Goal: Communication & Community: Answer question/provide support

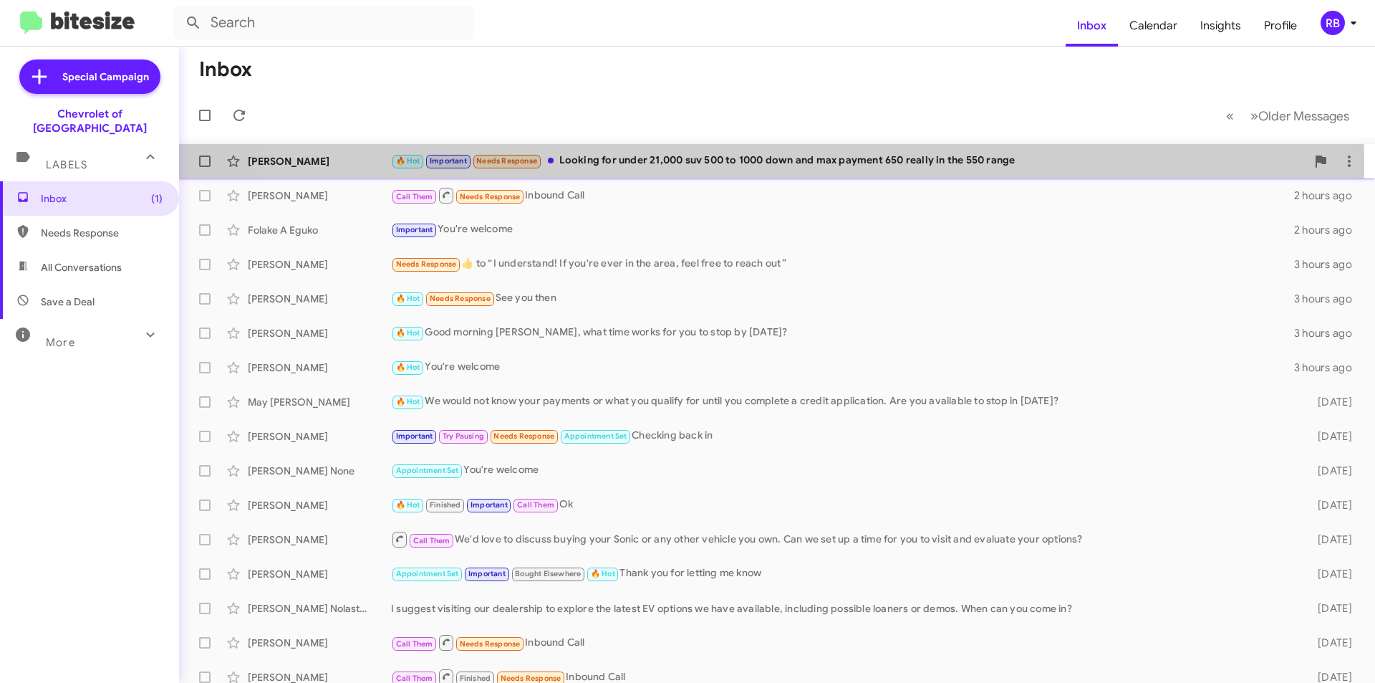
click at [722, 163] on div "🔥 Hot Important Needs Response Looking for under 21,000 suv 500 to 1000 down an…" at bounding box center [849, 161] width 916 height 16
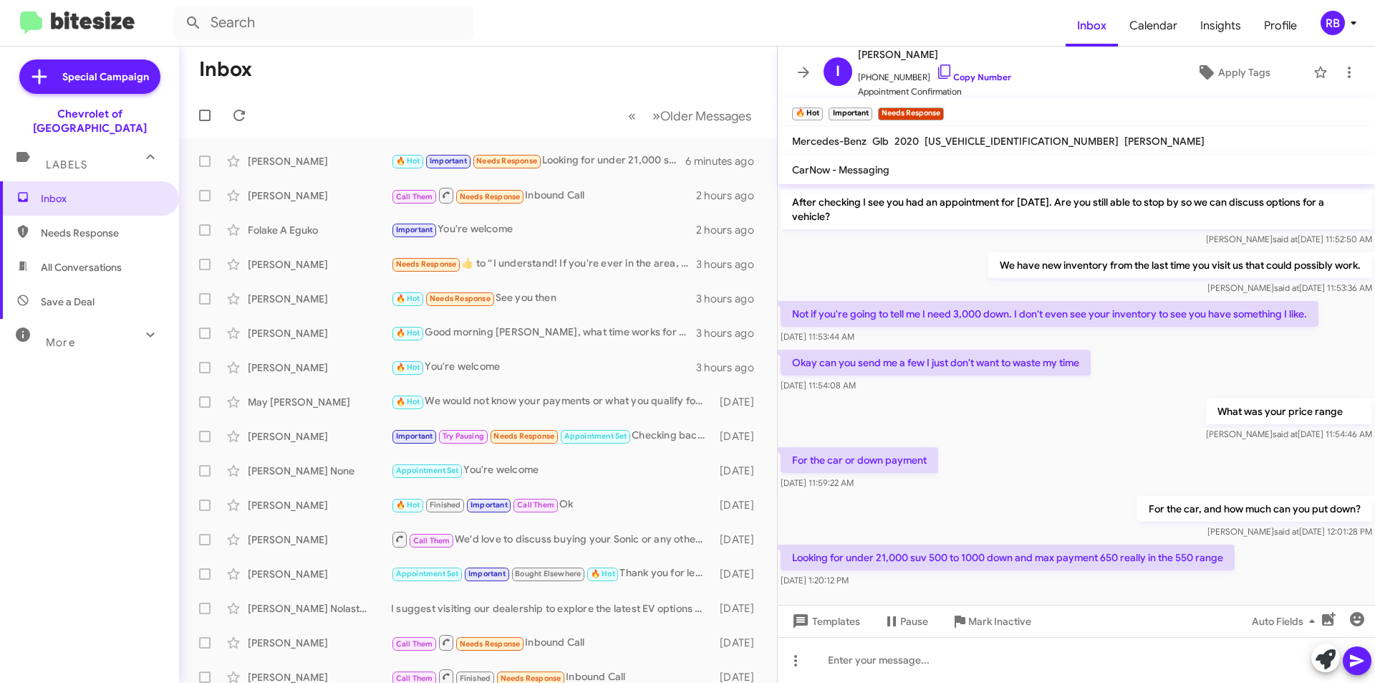
scroll to position [264, 0]
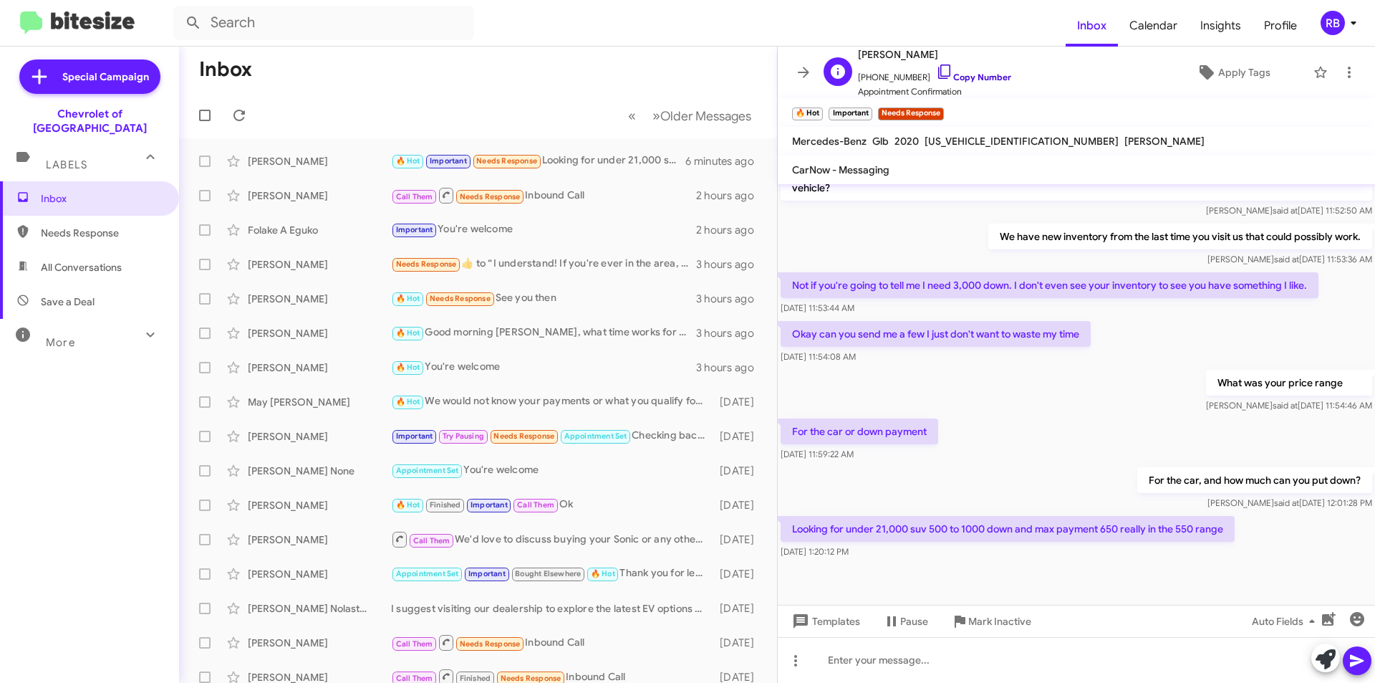
click at [981, 77] on link "Copy Number" at bounding box center [973, 77] width 75 height 11
drag, startPoint x: 792, startPoint y: 525, endPoint x: 1242, endPoint y: 525, distance: 449.9
click at [1242, 525] on div "Looking for under 21,000 suv 500 to 1000 down and max payment 650 really in the…" at bounding box center [1076, 537] width 597 height 49
copy p "Looking for under 21,000 suv 500 to 1000 down and max payment 650 really in the…"
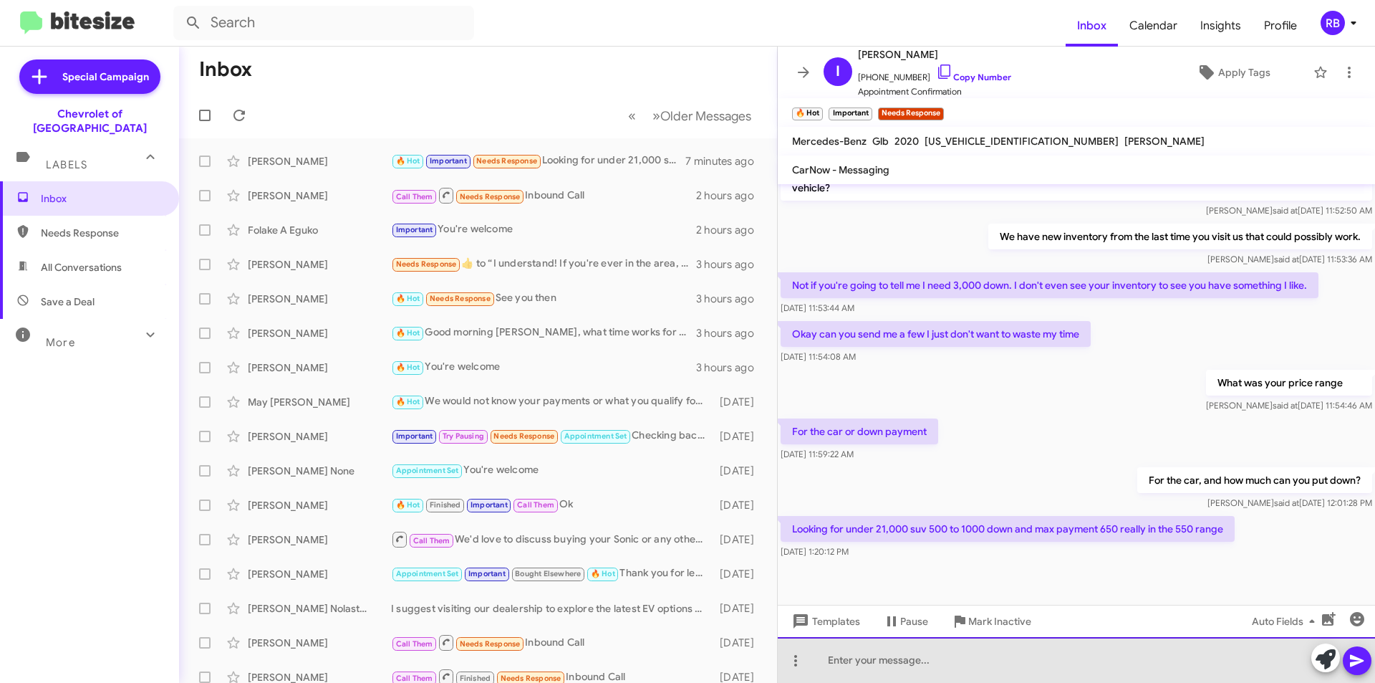
click at [863, 659] on div at bounding box center [1076, 660] width 597 height 46
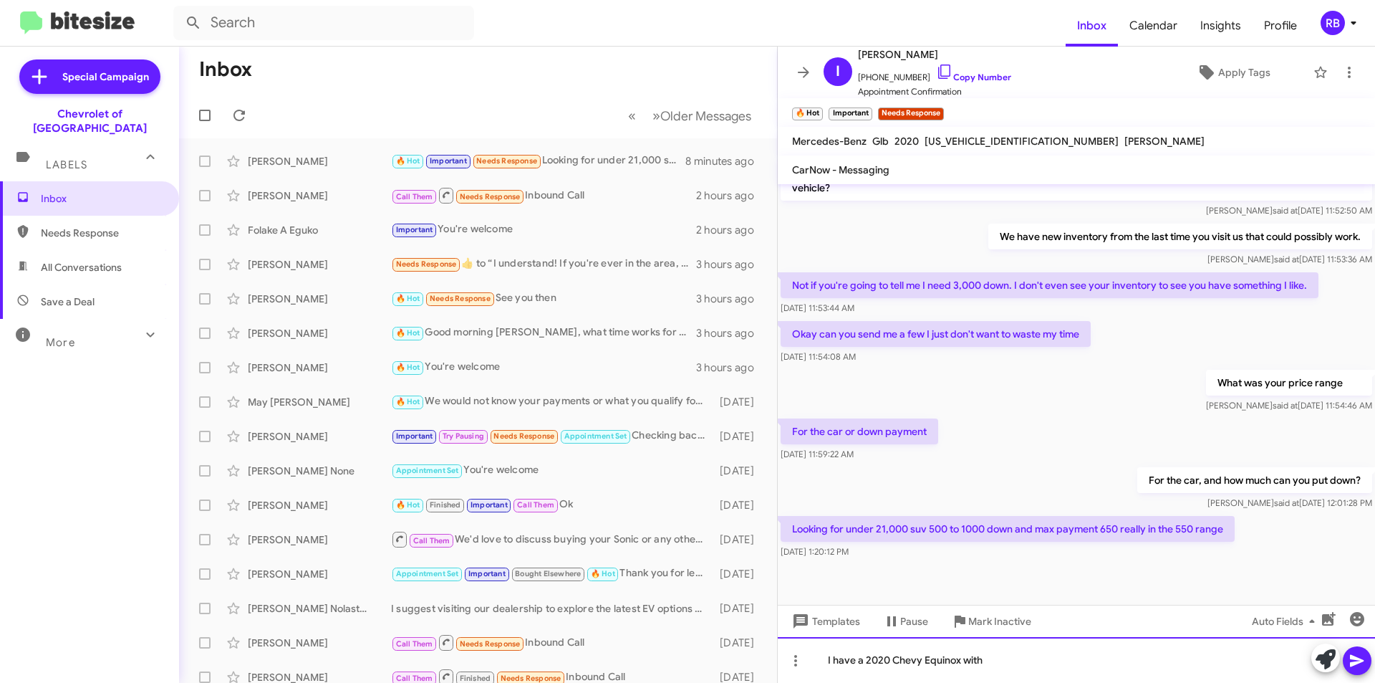
click at [1010, 661] on div "I have a 2020 Chevy Equinox with" at bounding box center [1076, 660] width 597 height 46
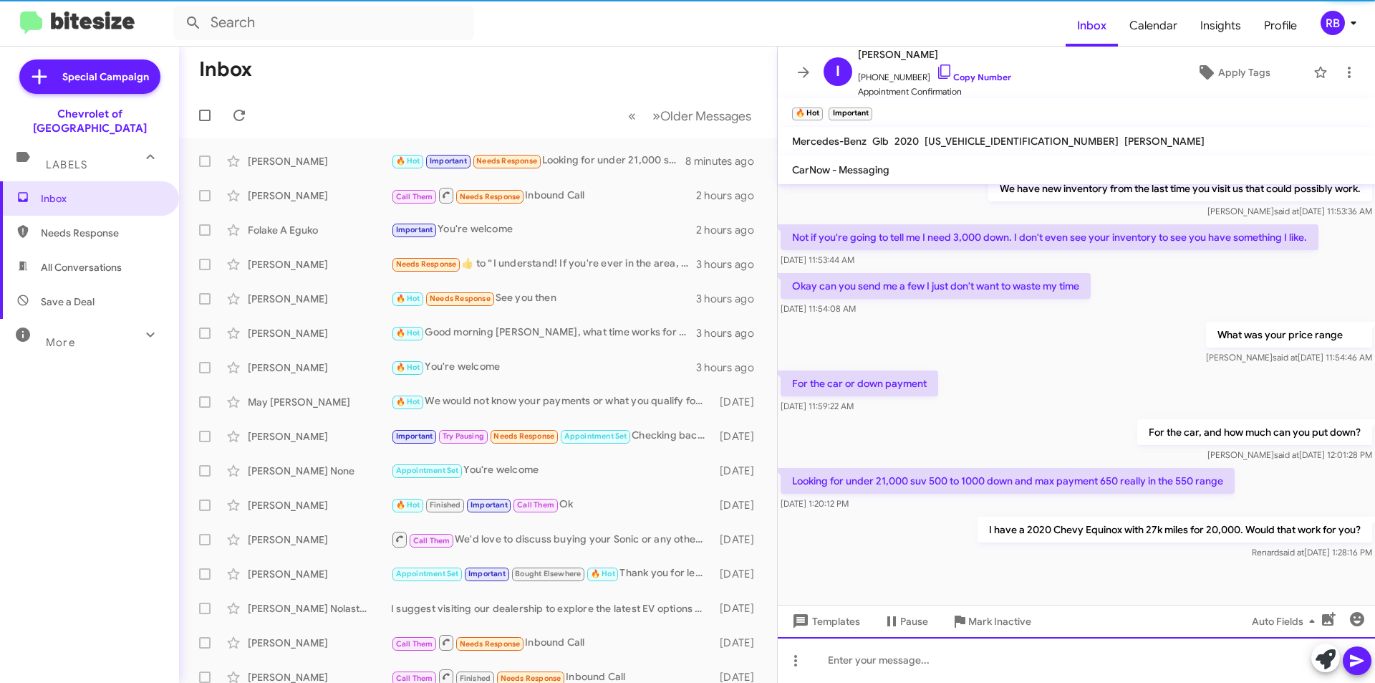
scroll to position [317, 0]
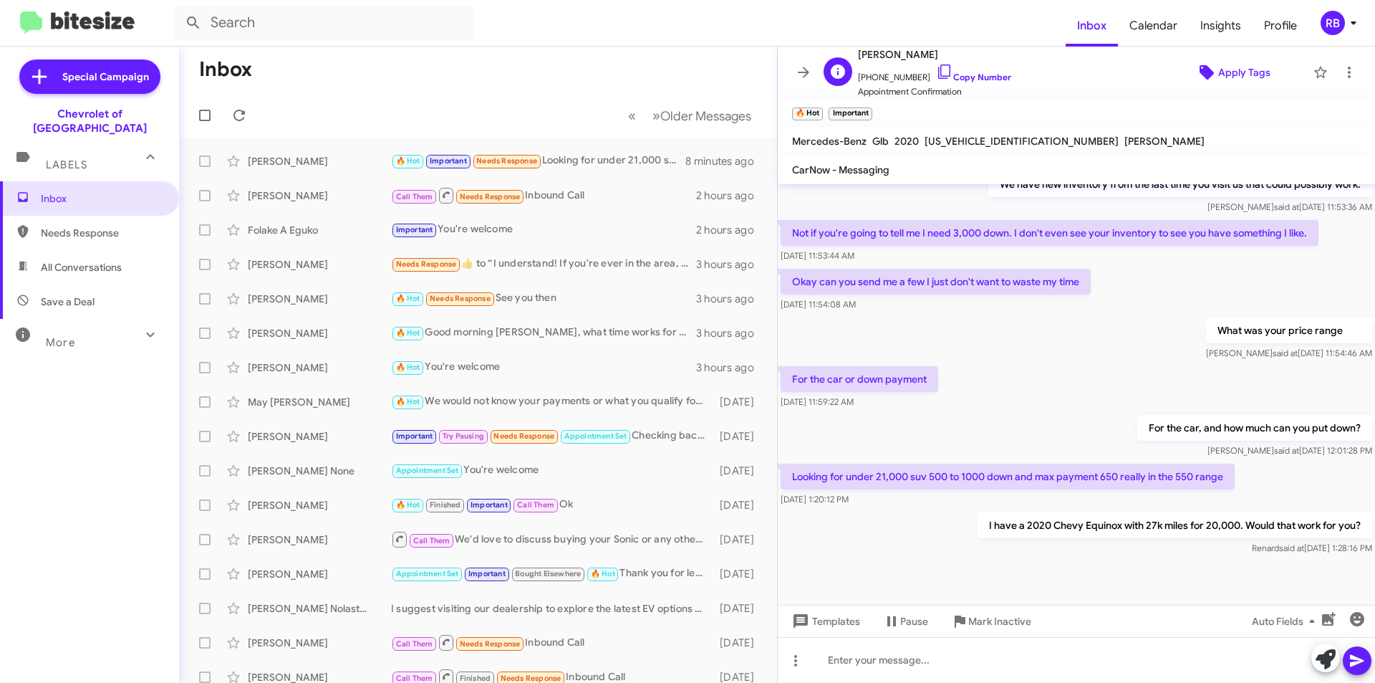
click at [1249, 72] on span "Apply Tags" at bounding box center [1245, 72] width 52 height 26
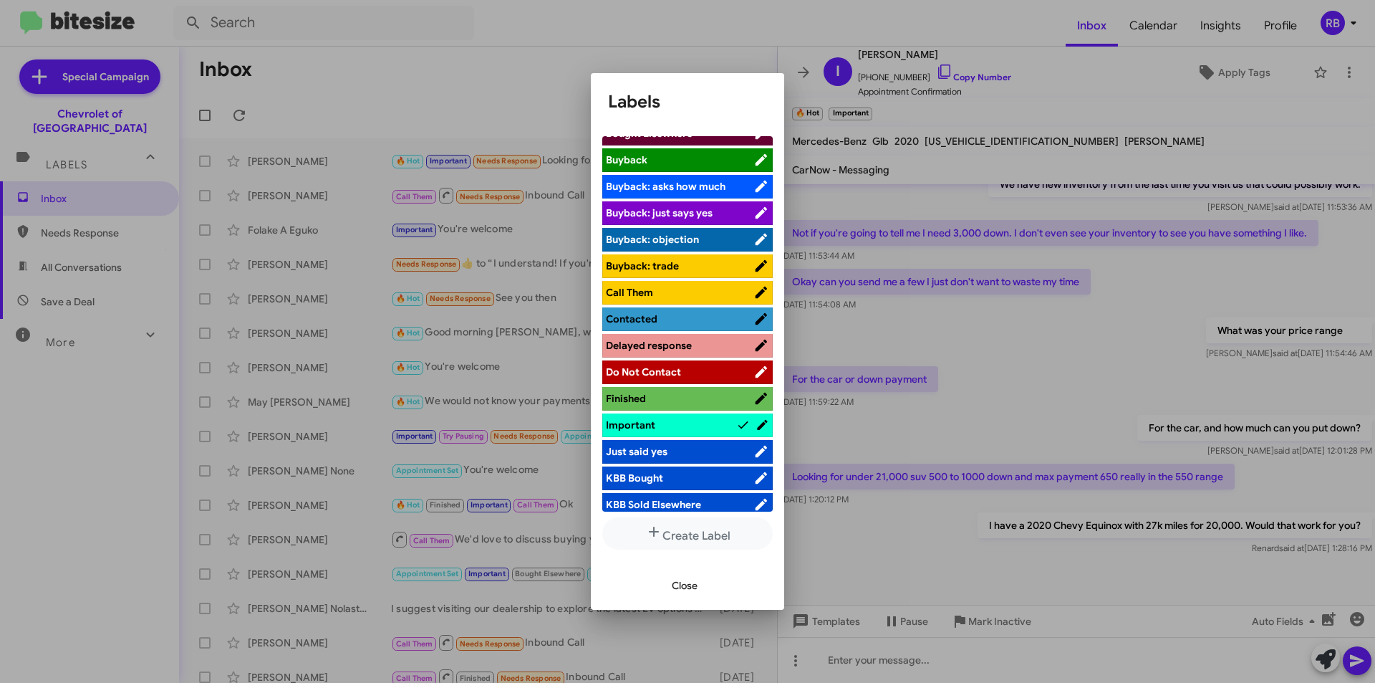
scroll to position [215, 0]
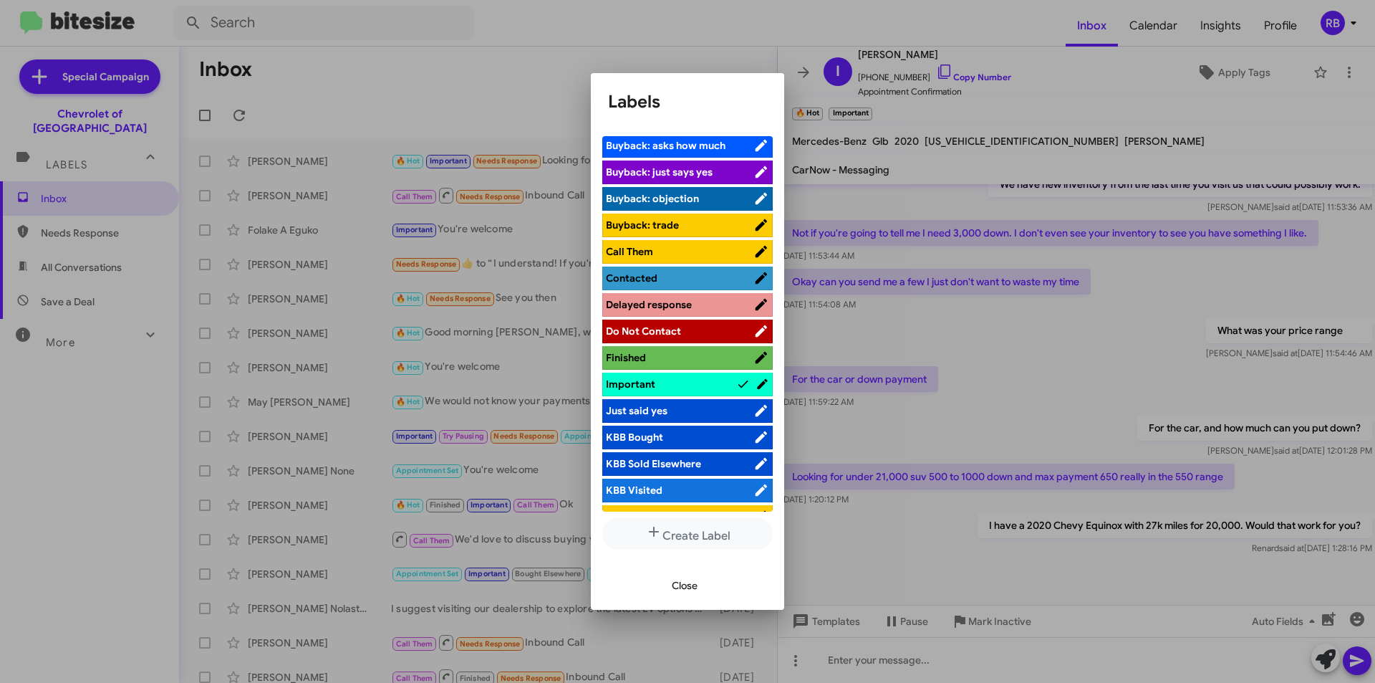
click at [729, 277] on span "Contacted" at bounding box center [680, 278] width 148 height 14
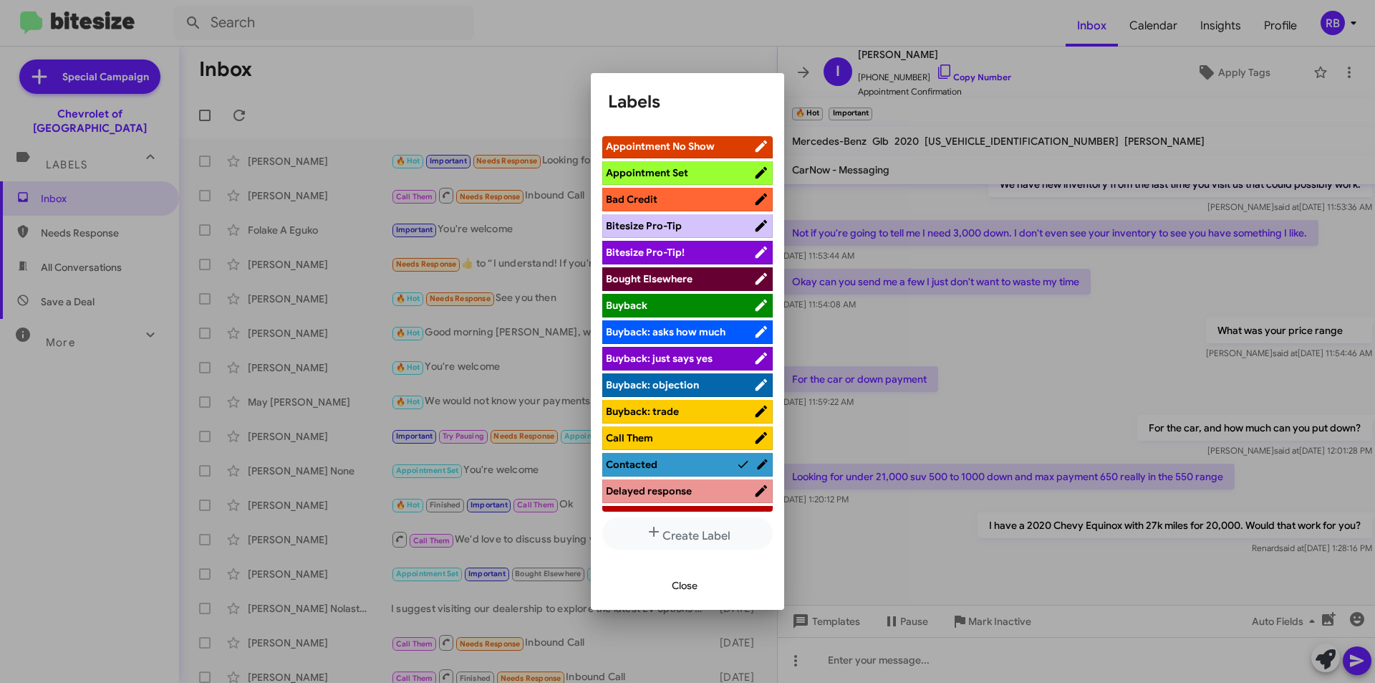
scroll to position [0, 0]
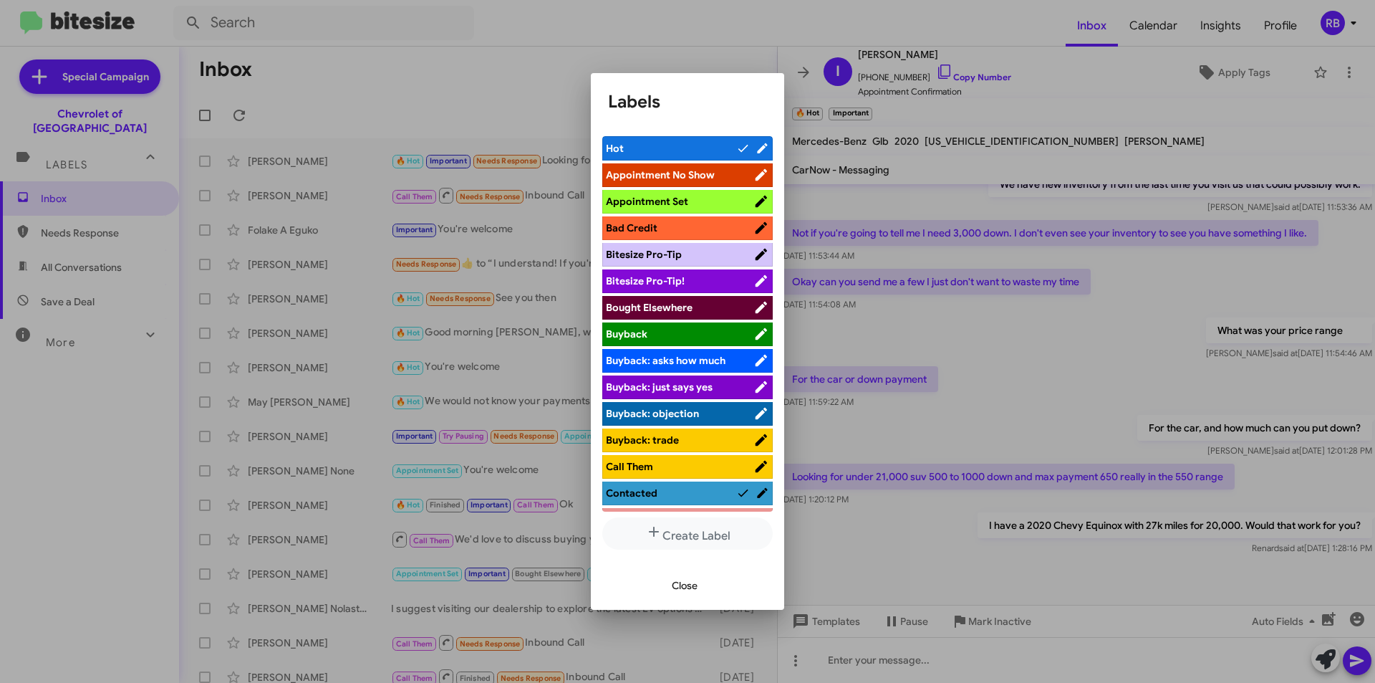
click at [691, 586] on span "Close" at bounding box center [685, 585] width 26 height 26
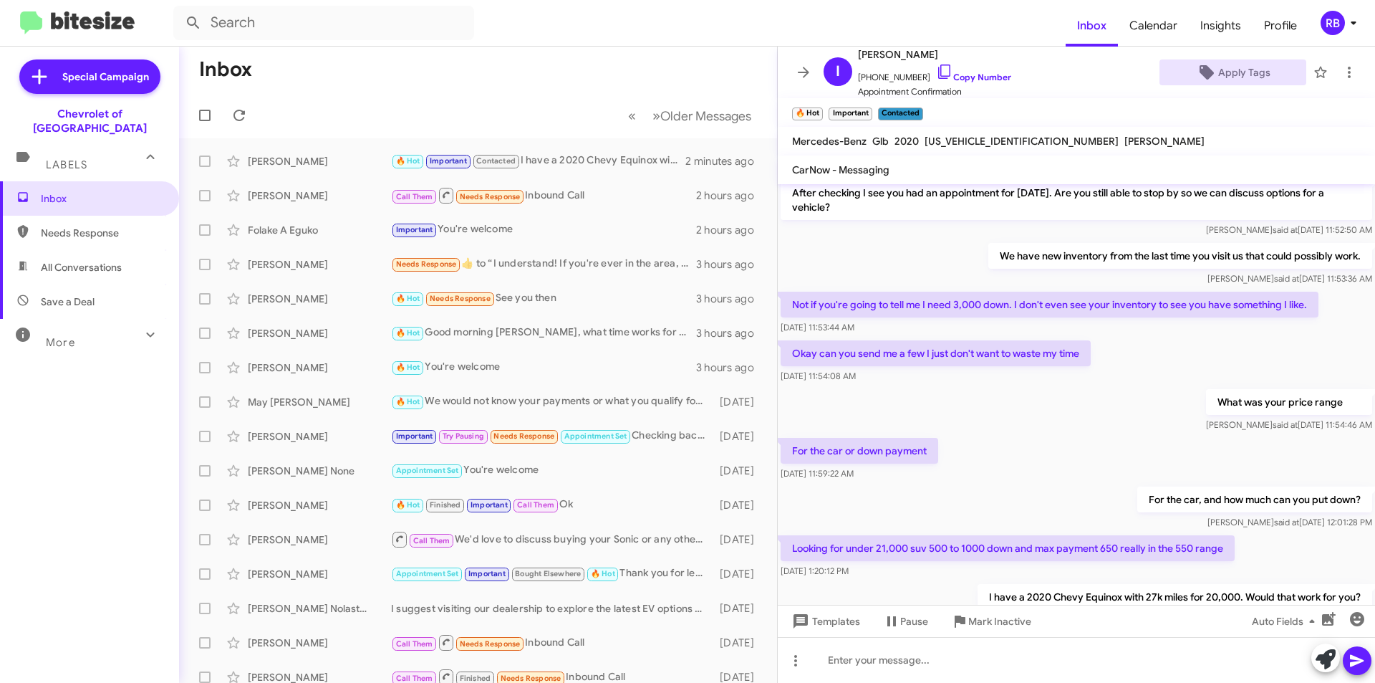
scroll to position [317, 0]
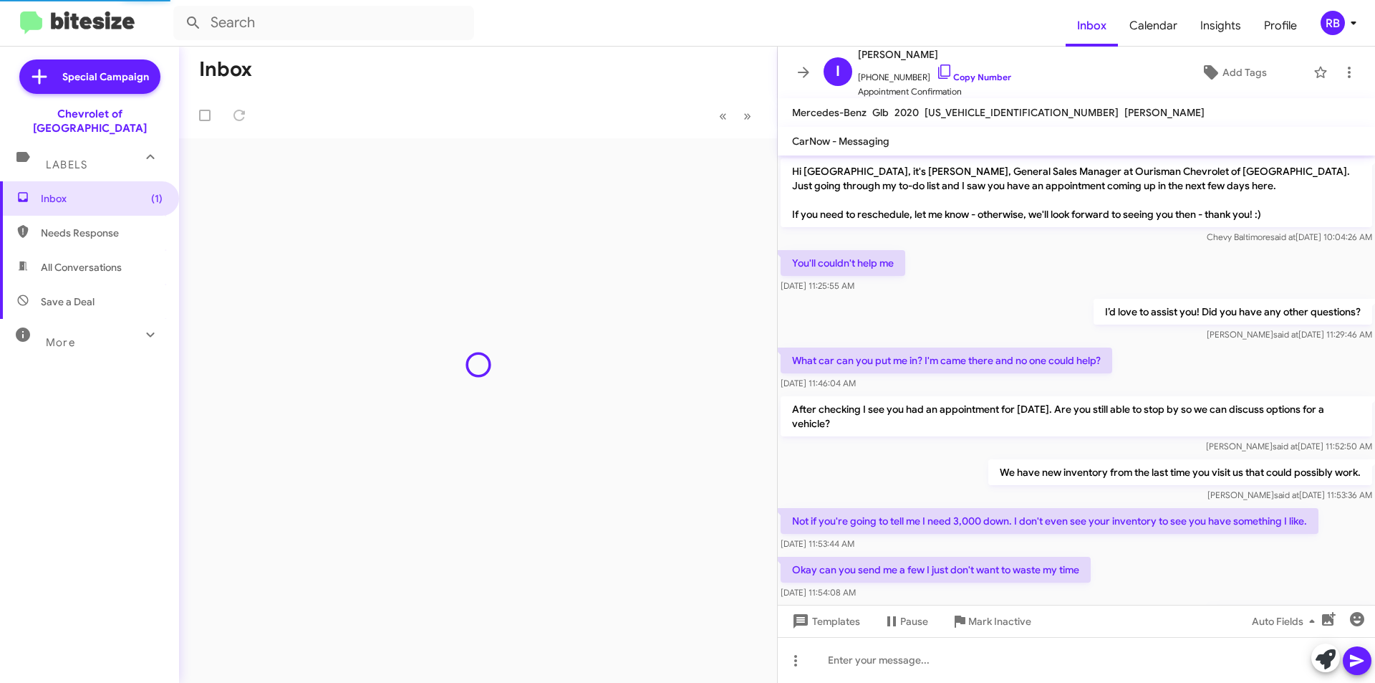
scroll to position [370, 0]
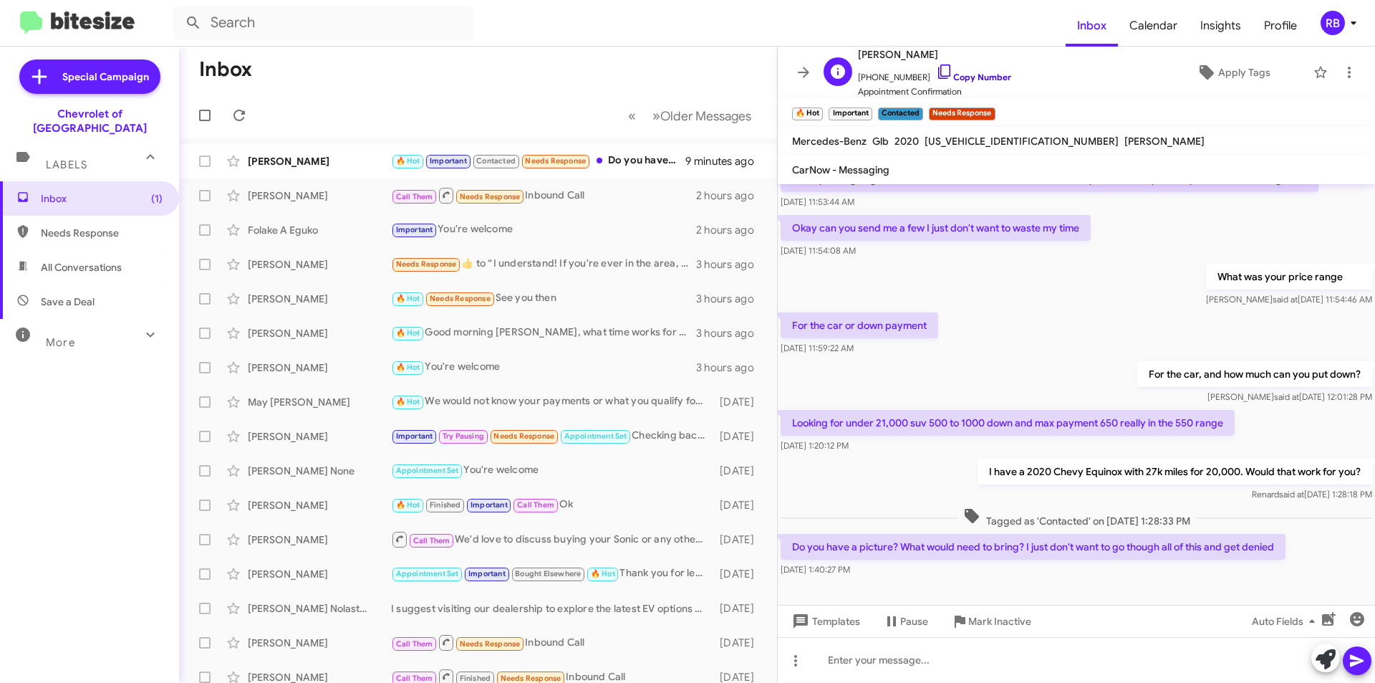
click at [984, 77] on link "Copy Number" at bounding box center [973, 77] width 75 height 11
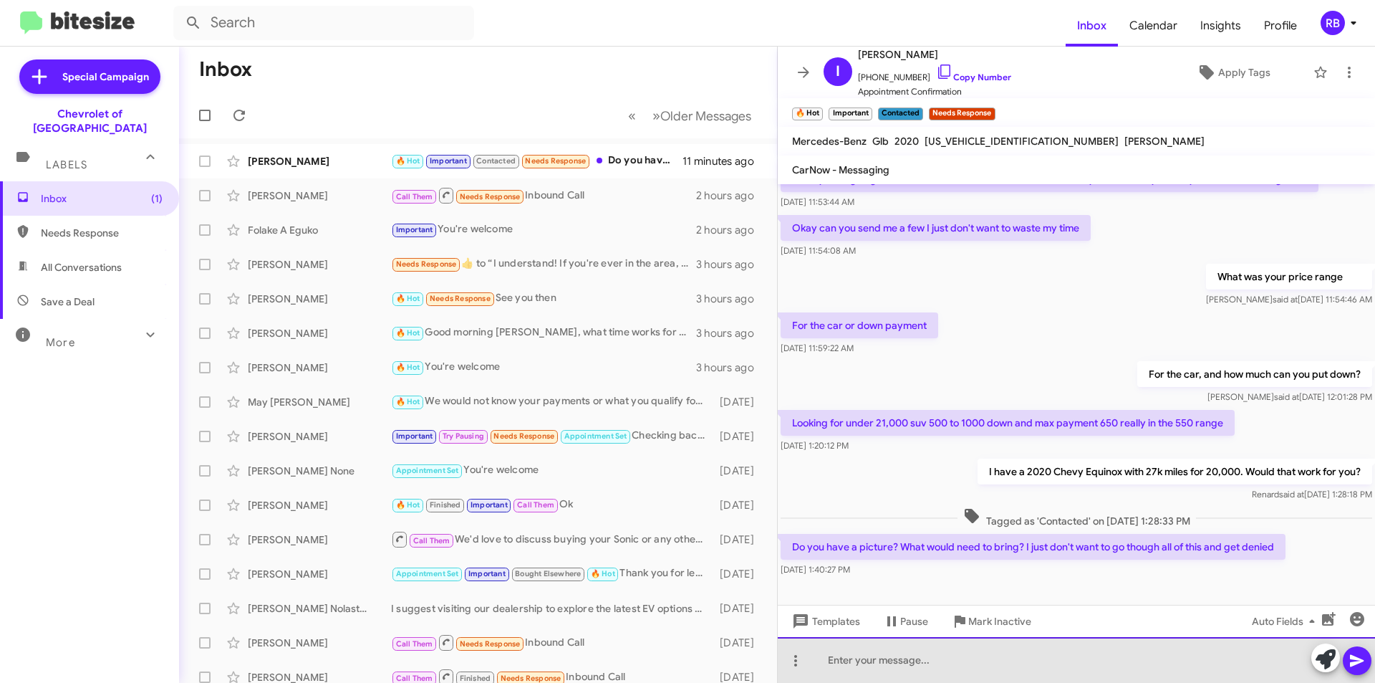
click at [845, 664] on div at bounding box center [1076, 660] width 597 height 46
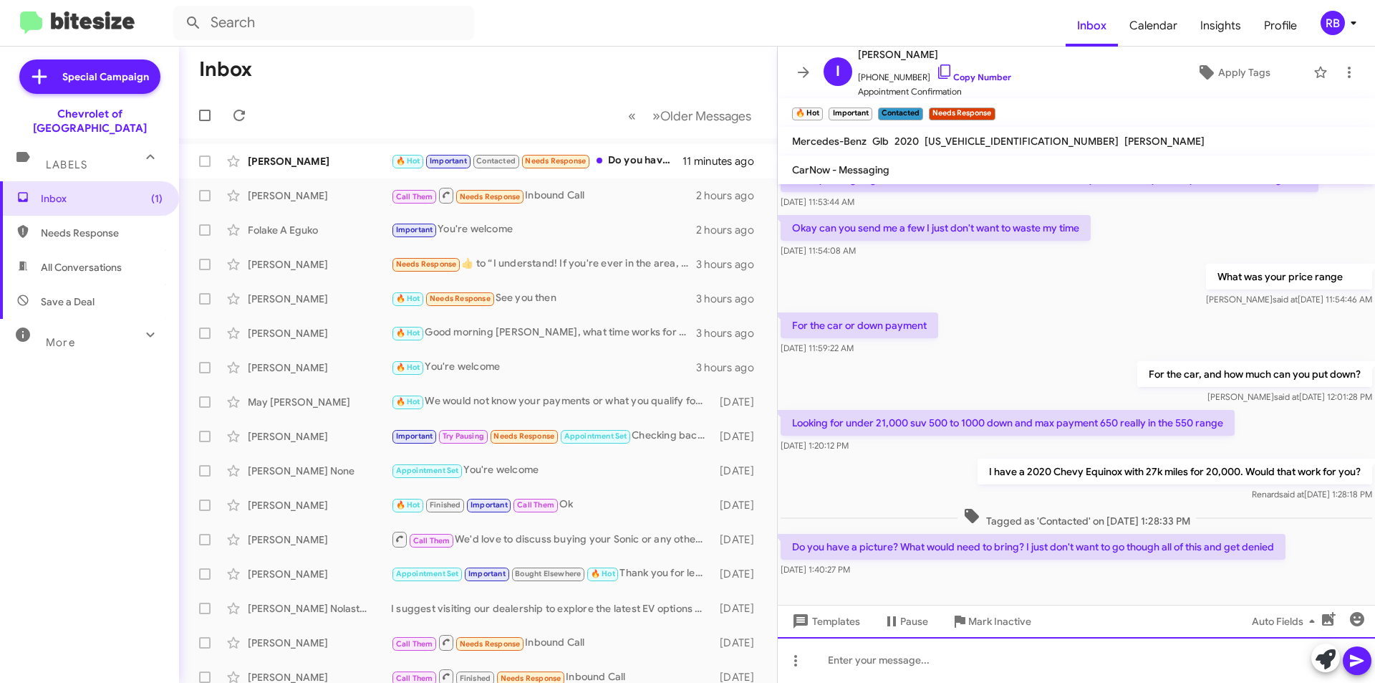
paste div
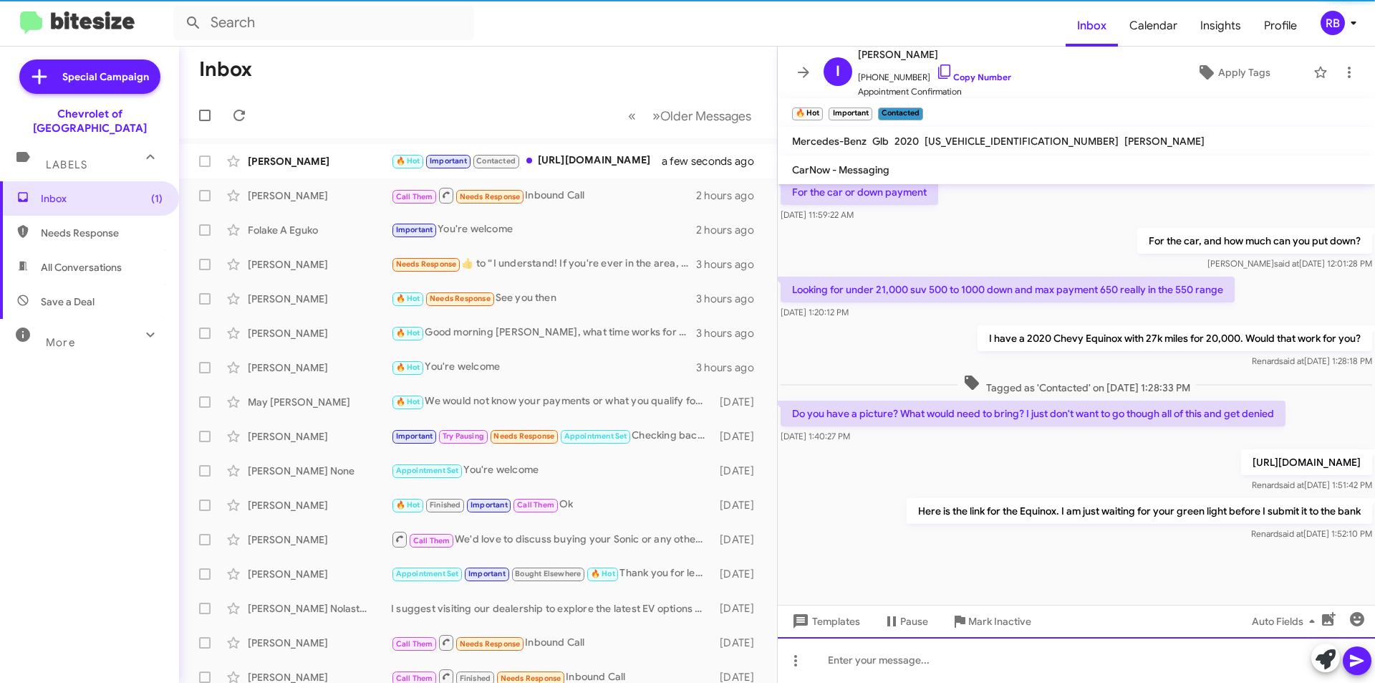
scroll to position [518, 0]
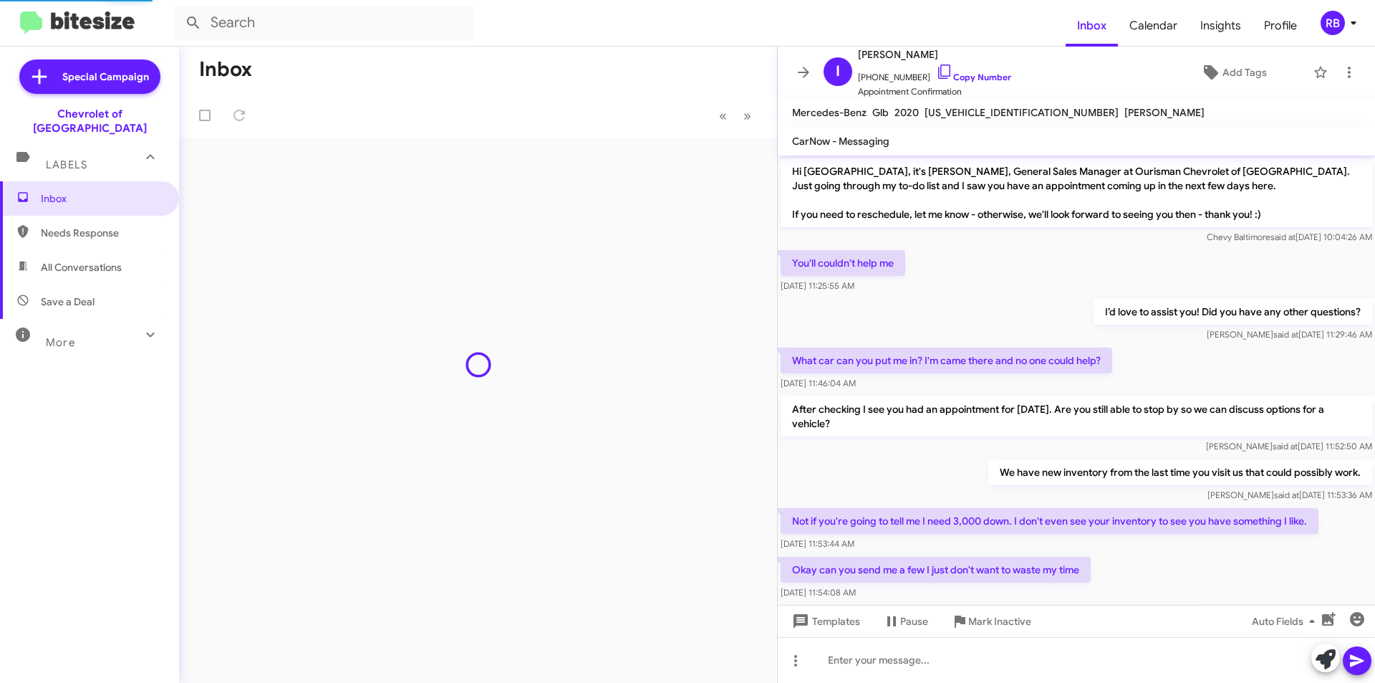
scroll to position [489, 0]
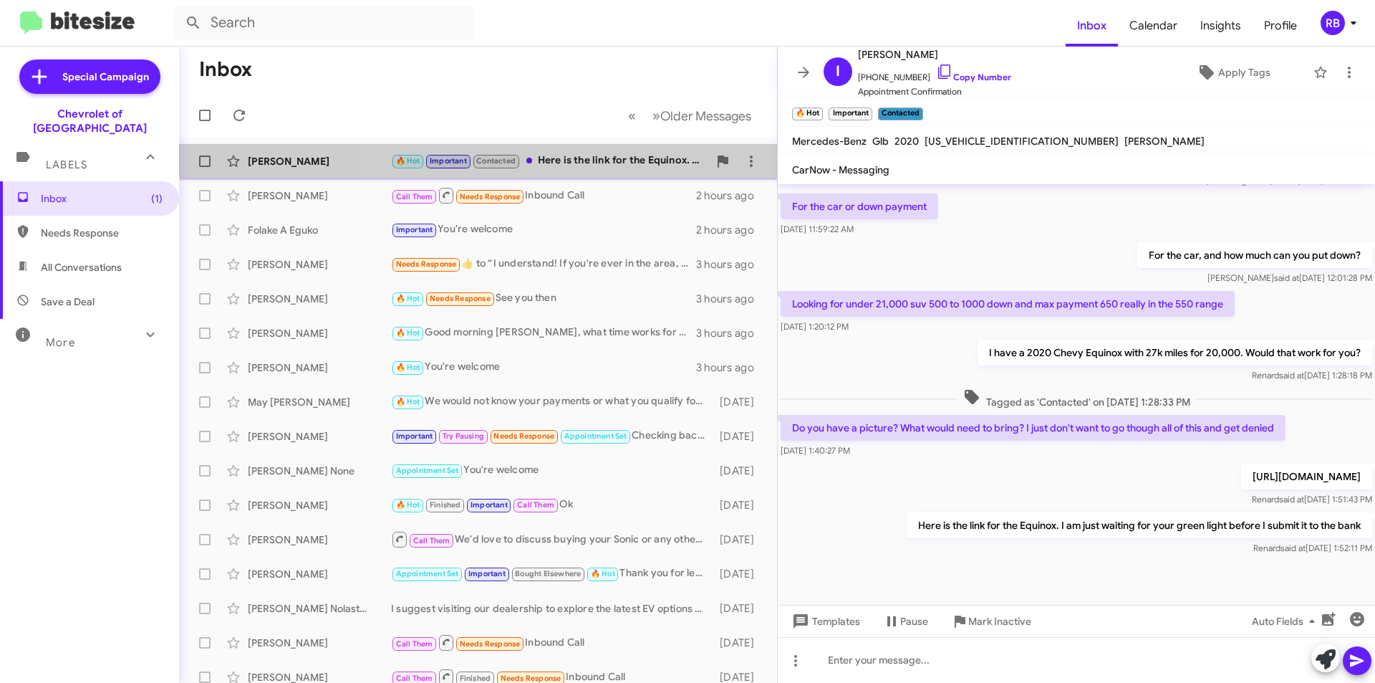
click at [605, 155] on div "🔥 Hot Important Contacted Here is the link for the Equinox. I am just waiting f…" at bounding box center [549, 161] width 317 height 16
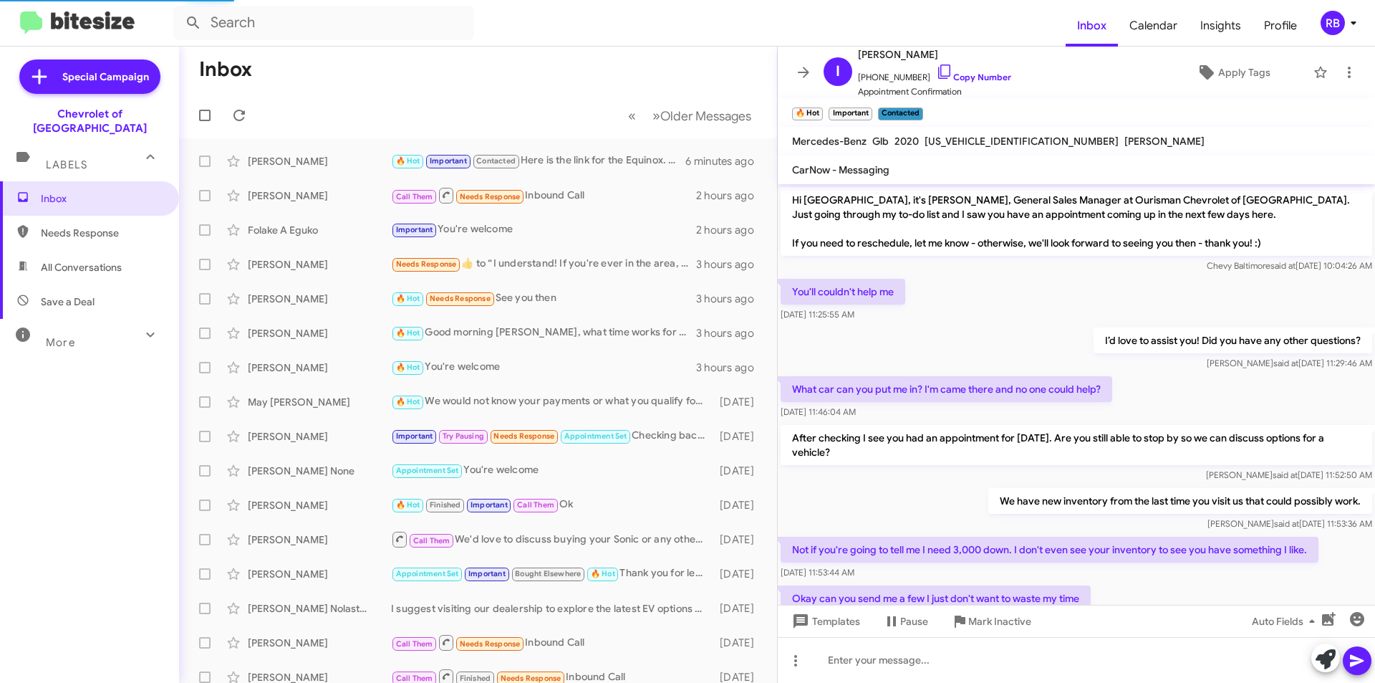
scroll to position [489, 0]
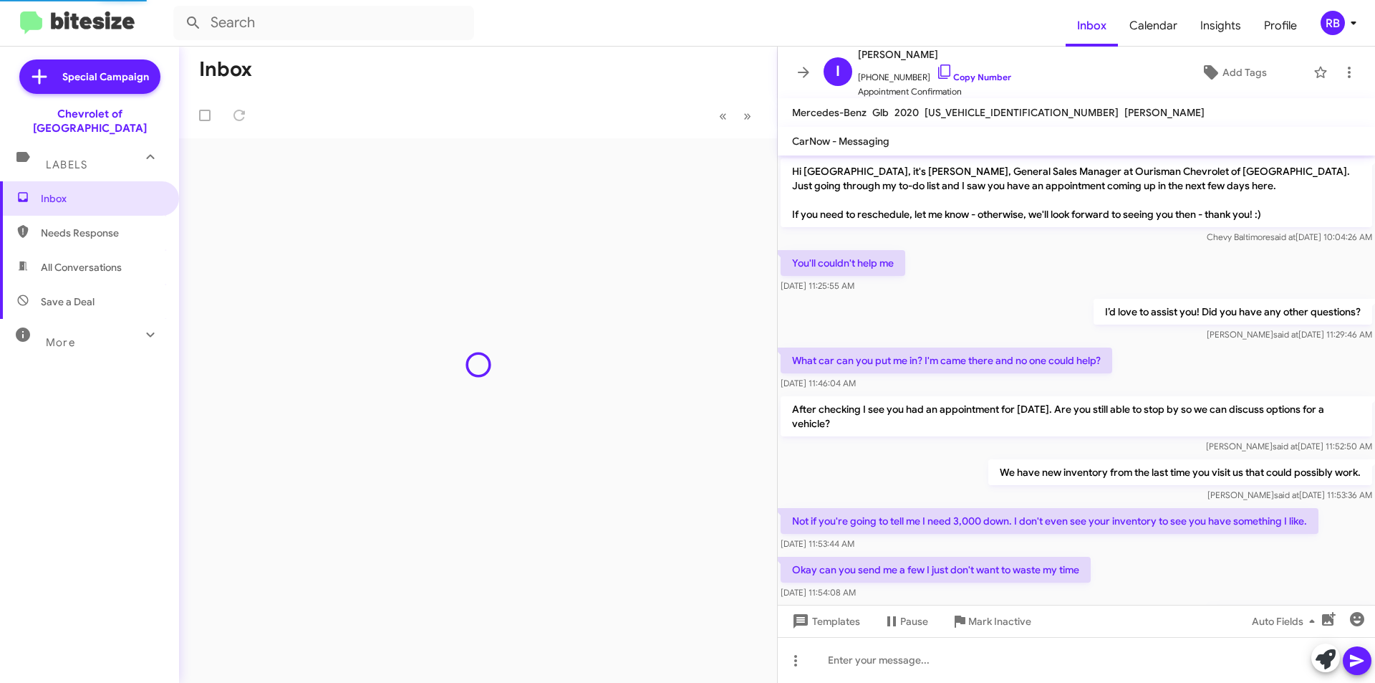
scroll to position [489, 0]
